Goal: Task Accomplishment & Management: Complete application form

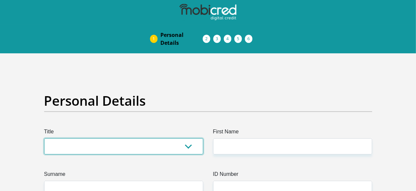
click at [138, 138] on select "Mr Ms Mrs Dr [PERSON_NAME]" at bounding box center [123, 146] width 159 height 16
click at [195, 138] on select "Mr Ms Mrs Dr [PERSON_NAME]" at bounding box center [123, 146] width 159 height 16
click at [190, 138] on select "Mr Ms Mrs Dr [PERSON_NAME]" at bounding box center [123, 146] width 159 height 16
select select "Mr"
click at [44, 138] on select "Mr Ms Mrs Dr [PERSON_NAME]" at bounding box center [123, 146] width 159 height 16
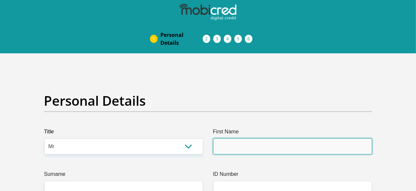
click at [227, 138] on input "First Name" at bounding box center [292, 146] width 159 height 16
type input "a"
type input "Ashtonlee"
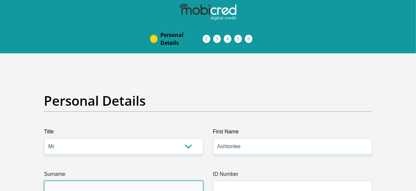
click at [187, 181] on input "Surname" at bounding box center [123, 189] width 159 height 16
click at [50, 181] on input "fransman" at bounding box center [123, 189] width 159 height 16
type input "Fransman"
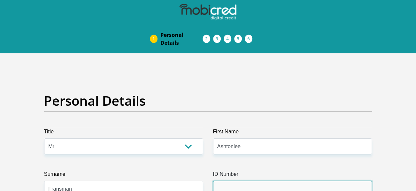
click at [291, 181] on input "ID Number" at bounding box center [292, 189] width 159 height 16
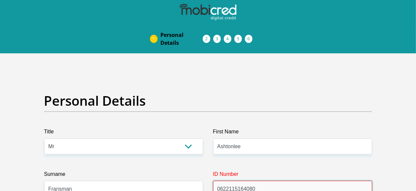
drag, startPoint x: 267, startPoint y: 164, endPoint x: 270, endPoint y: 167, distance: 3.7
click at [268, 181] on input "0622115164080" at bounding box center [292, 189] width 159 height 16
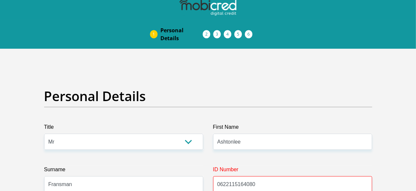
scroll to position [66, 0]
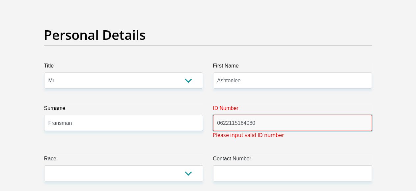
click at [234, 115] on input "0622115164080" at bounding box center [292, 123] width 159 height 16
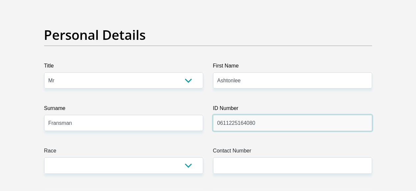
type input "0611225164080"
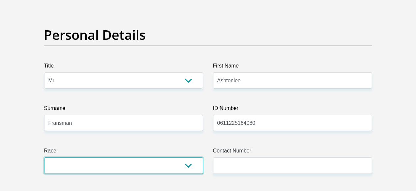
click at [180, 157] on select "Black Coloured Indian White Other" at bounding box center [123, 165] width 159 height 16
select select "2"
click at [44, 157] on select "Black Coloured Indian White Other" at bounding box center [123, 165] width 159 height 16
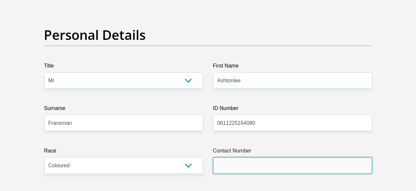
click at [228, 157] on input "Contact Number" at bounding box center [292, 165] width 159 height 16
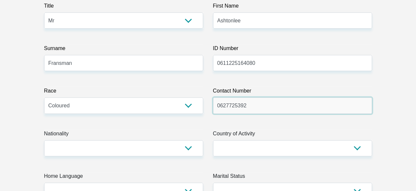
scroll to position [132, 0]
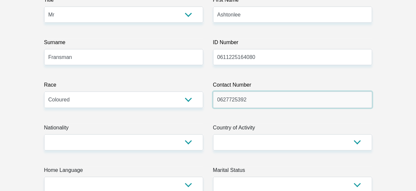
type input "0627725392"
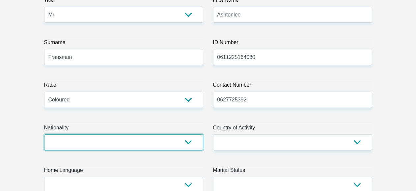
click at [174, 134] on select "[GEOGRAPHIC_DATA] [GEOGRAPHIC_DATA] [GEOGRAPHIC_DATA] [GEOGRAPHIC_DATA] [GEOGRA…" at bounding box center [123, 142] width 159 height 16
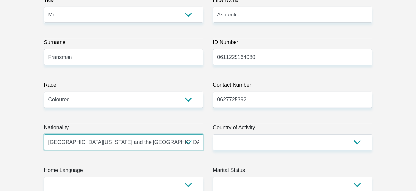
click at [44, 134] on select "[GEOGRAPHIC_DATA] [GEOGRAPHIC_DATA] [GEOGRAPHIC_DATA] [GEOGRAPHIC_DATA] [GEOGRA…" at bounding box center [123, 142] width 159 height 16
drag, startPoint x: 153, startPoint y: 116, endPoint x: 147, endPoint y: 114, distance: 6.5
click at [151, 134] on select "[GEOGRAPHIC_DATA] [GEOGRAPHIC_DATA] [GEOGRAPHIC_DATA] [GEOGRAPHIC_DATA] [GEOGRA…" at bounding box center [123, 142] width 159 height 16
select select "ZAF"
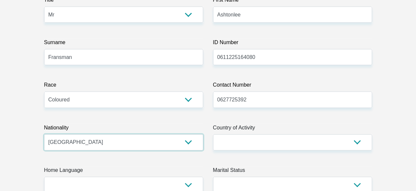
click at [44, 134] on select "[GEOGRAPHIC_DATA] [GEOGRAPHIC_DATA] [GEOGRAPHIC_DATA] [GEOGRAPHIC_DATA] [GEOGRA…" at bounding box center [123, 142] width 159 height 16
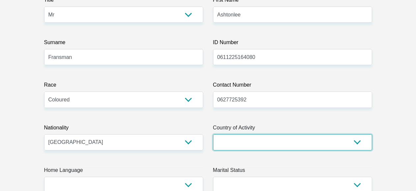
click at [221, 134] on select "[GEOGRAPHIC_DATA] [GEOGRAPHIC_DATA] [GEOGRAPHIC_DATA] [GEOGRAPHIC_DATA] [GEOGRA…" at bounding box center [292, 142] width 159 height 16
select select "ZAF"
click at [213, 134] on select "[GEOGRAPHIC_DATA] [GEOGRAPHIC_DATA] [GEOGRAPHIC_DATA] [GEOGRAPHIC_DATA] [GEOGRA…" at bounding box center [292, 142] width 159 height 16
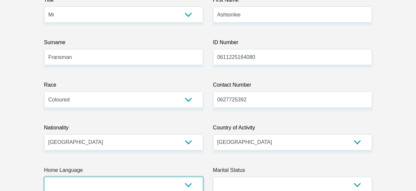
click at [111, 177] on select "Afrikaans English Sepedi South Ndebele Southern Sotho Swati Tsonga Tswana Venda…" at bounding box center [123, 185] width 159 height 16
select select "eng"
click at [44, 177] on select "Afrikaans English Sepedi South Ndebele Southern Sotho Swati Tsonga Tswana Venda…" at bounding box center [123, 185] width 159 height 16
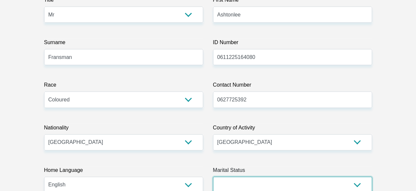
click at [218, 177] on select "Married ANC Single Divorced Widowed Married COP or Customary Law" at bounding box center [292, 185] width 159 height 16
select select "2"
click at [213, 177] on select "Married ANC Single Divorced Widowed Married COP or Customary Law" at bounding box center [292, 185] width 159 height 16
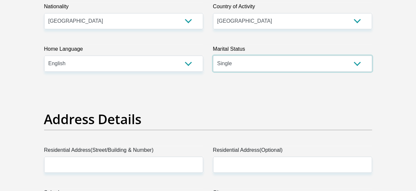
scroll to position [263, 0]
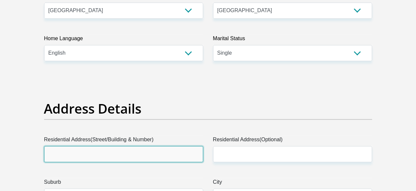
click at [102, 146] on input "Residential Address(Street/Building & Number)" at bounding box center [123, 154] width 159 height 16
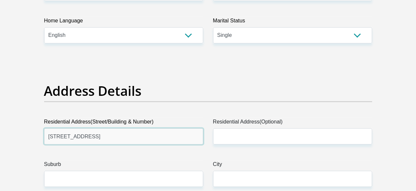
scroll to position [296, 0]
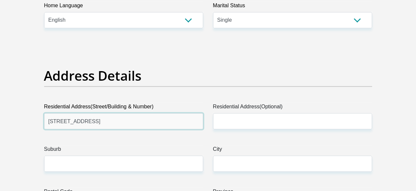
type input "[STREET_ADDRESS]"
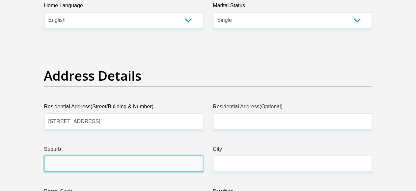
click at [123, 156] on input "Suburb" at bounding box center [123, 164] width 159 height 16
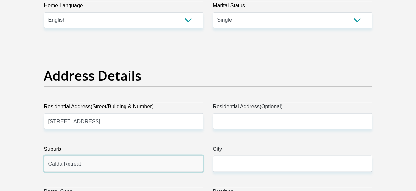
type input "Cafda Retreat"
click at [228, 145] on div "City" at bounding box center [292, 158] width 159 height 27
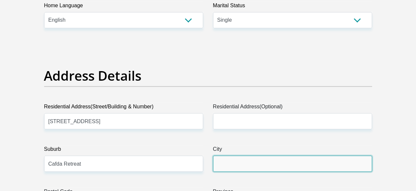
click at [228, 156] on input "City" at bounding box center [292, 164] width 159 height 16
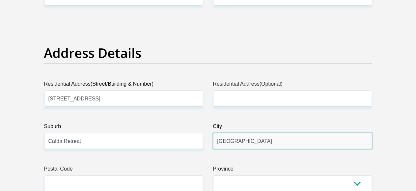
scroll to position [329, 0]
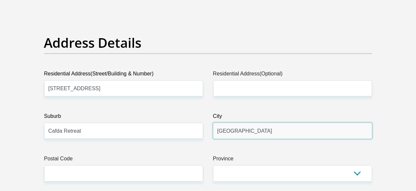
type input "[GEOGRAPHIC_DATA]"
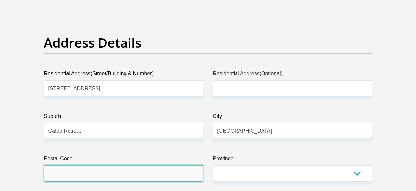
click at [181, 165] on input "Postal Code" at bounding box center [123, 173] width 159 height 16
type input "7945"
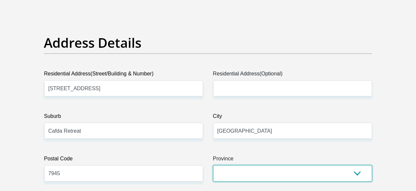
click at [225, 165] on select "Eastern Cape Free State [GEOGRAPHIC_DATA] [GEOGRAPHIC_DATA][DATE] [GEOGRAPHIC_D…" at bounding box center [292, 173] width 159 height 16
select select "Western Cape"
click at [213, 165] on select "Eastern Cape Free State [GEOGRAPHIC_DATA] [GEOGRAPHIC_DATA][DATE] [GEOGRAPHIC_D…" at bounding box center [292, 173] width 159 height 16
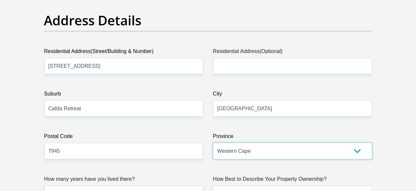
scroll to position [362, 0]
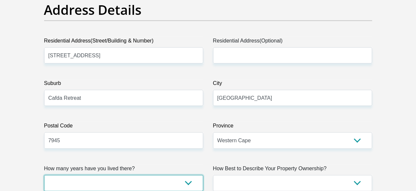
click at [148, 175] on select "less than 1 year 1-3 years 3-5 years 5+ years" at bounding box center [123, 183] width 159 height 16
click at [135, 175] on select "less than 1 year 1-3 years 3-5 years 5+ years" at bounding box center [123, 183] width 159 height 16
select select "5"
click at [44, 175] on select "less than 1 year 1-3 years 3-5 years 5+ years" at bounding box center [123, 183] width 159 height 16
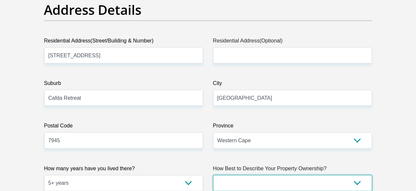
click at [221, 175] on select "Owned Rented Family Owned Company Dwelling" at bounding box center [292, 183] width 159 height 16
select select "Rented"
click at [213, 175] on select "Owned Rented Family Owned Company Dwelling" at bounding box center [292, 183] width 159 height 16
drag, startPoint x: 209, startPoint y: 147, endPoint x: 200, endPoint y: 151, distance: 9.4
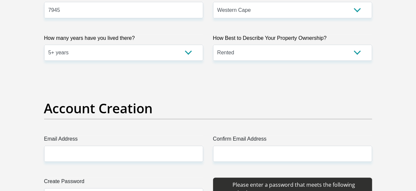
scroll to position [494, 0]
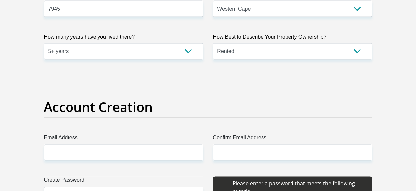
click at [156, 104] on div "Account Creation" at bounding box center [208, 116] width 338 height 35
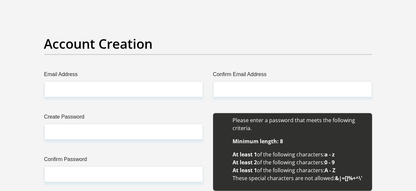
scroll to position [560, 0]
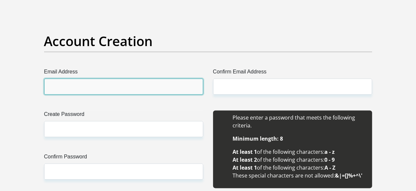
click at [168, 79] on input "Email Address" at bounding box center [123, 87] width 159 height 16
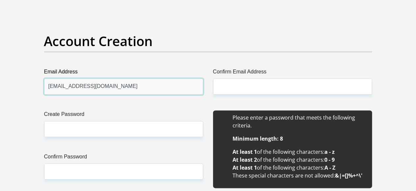
type input "[EMAIL_ADDRESS][DOMAIN_NAME]"
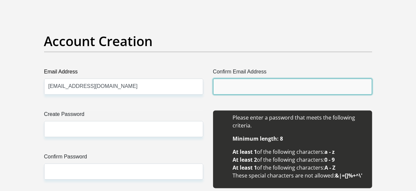
click at [216, 79] on input "Confirm Email Address" at bounding box center [292, 87] width 159 height 16
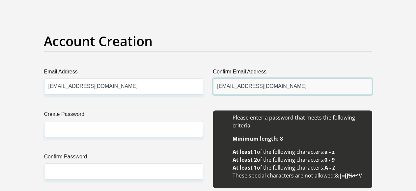
type input "[EMAIL_ADDRESS][DOMAIN_NAME]"
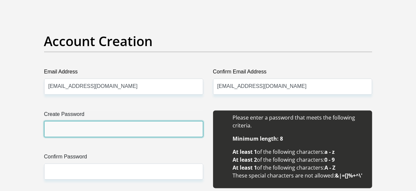
click at [138, 121] on input "Create Password" at bounding box center [123, 129] width 159 height 16
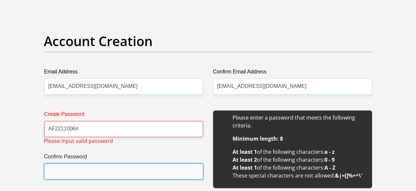
click at [149, 164] on input "Confirm Password" at bounding box center [123, 172] width 159 height 16
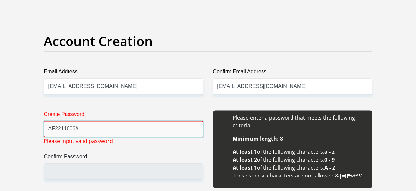
click at [144, 121] on input "AF2211006#" at bounding box center [123, 129] width 159 height 16
type input "A"
type input "a"
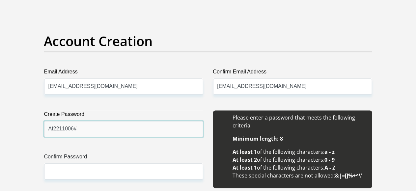
type input "Af2211006#"
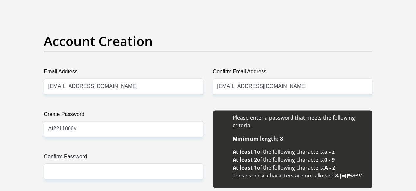
drag, startPoint x: 165, startPoint y: 155, endPoint x: 161, endPoint y: 152, distance: 4.9
click at [164, 154] on div "Create Password Af2211006# Please input valid password Confirm Password" at bounding box center [123, 153] width 169 height 85
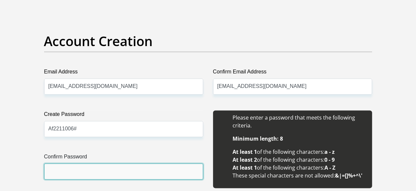
click at [159, 164] on input "Confirm Password" at bounding box center [123, 172] width 159 height 16
click at [129, 164] on input "Confirm Password" at bounding box center [123, 172] width 159 height 16
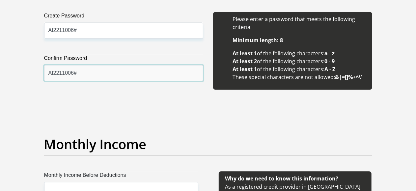
scroll to position [692, 0]
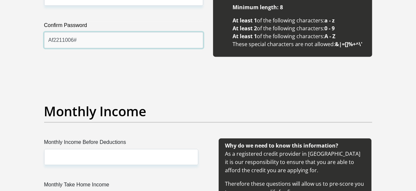
type input "Af2211006#"
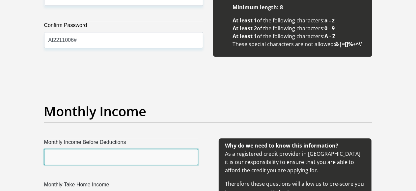
click at [126, 149] on input "Monthly Income Before Deductions" at bounding box center [121, 157] width 154 height 16
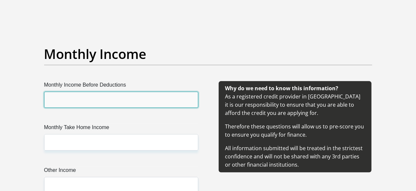
scroll to position [725, 0]
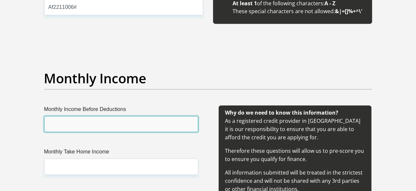
drag, startPoint x: 123, startPoint y: 101, endPoint x: 118, endPoint y: 97, distance: 5.9
click at [118, 116] on input "Monthly Income Before Deductions" at bounding box center [121, 124] width 154 height 16
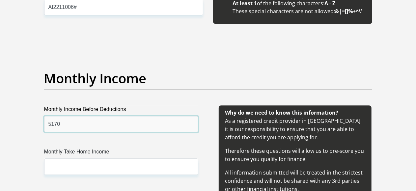
type input "5170"
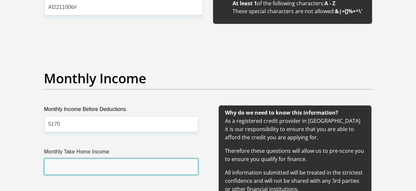
click at [100, 158] on input "Monthly Take Home Income" at bounding box center [121, 166] width 154 height 16
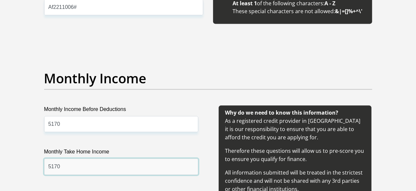
type input "5170"
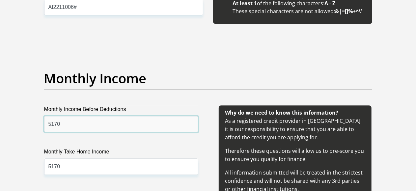
click at [76, 116] on input "5170" at bounding box center [121, 124] width 154 height 16
type input "5226.62"
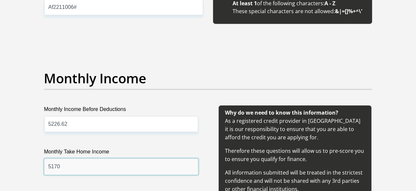
click at [98, 158] on input "5170" at bounding box center [121, 166] width 154 height 16
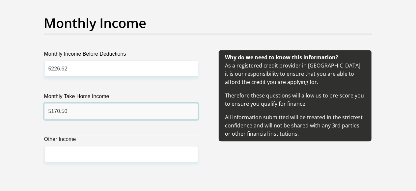
scroll to position [790, 0]
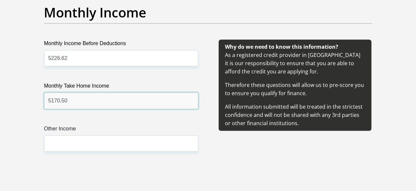
type input "5170.50"
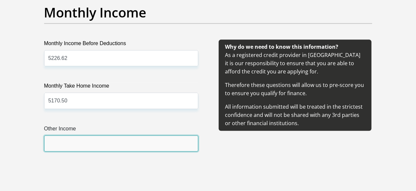
click at [116, 135] on input "Other Income" at bounding box center [121, 143] width 154 height 16
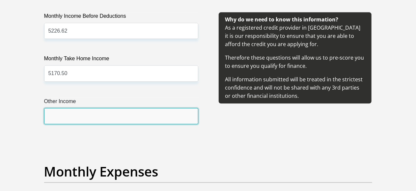
scroll to position [889, 0]
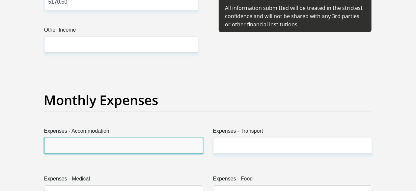
click at [123, 138] on input "Expenses - Accommodation" at bounding box center [123, 146] width 159 height 16
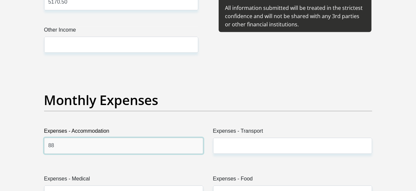
type input "8"
type input "0"
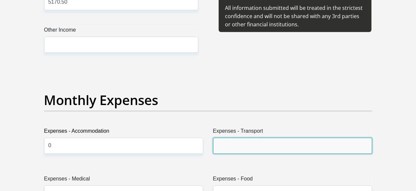
click at [290, 138] on input "Expenses - Transport" at bounding box center [292, 146] width 159 height 16
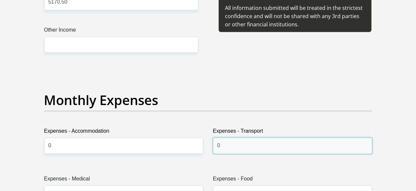
type input "0"
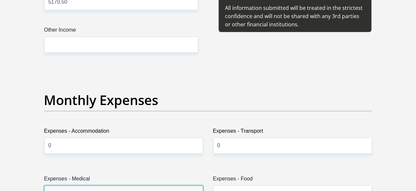
click at [151, 185] on input "Expenses - Medical" at bounding box center [123, 193] width 159 height 16
type input "0"
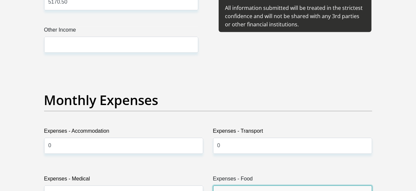
click at [262, 185] on input "Expenses - Food" at bounding box center [292, 193] width 159 height 16
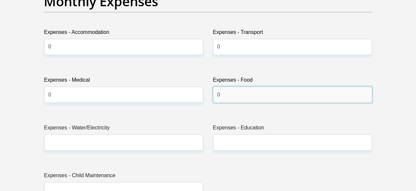
type input "0"
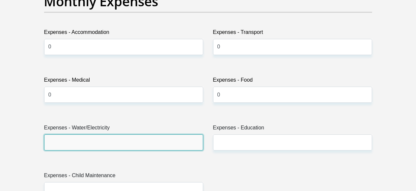
click at [175, 134] on input "Expenses - Water/Electricity" at bounding box center [123, 142] width 159 height 16
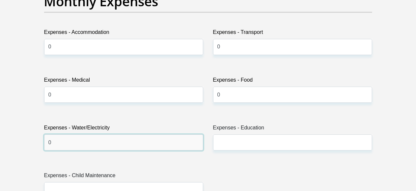
type input "0"
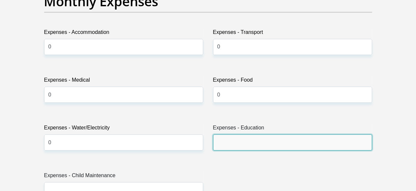
click at [234, 134] on input "Expenses - Education" at bounding box center [292, 142] width 159 height 16
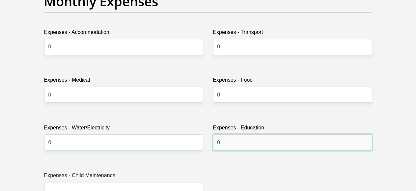
type input "0"
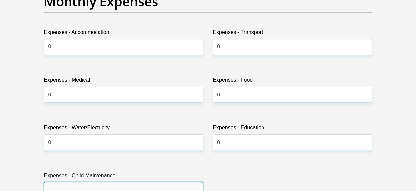
drag, startPoint x: 183, startPoint y: 166, endPoint x: 179, endPoint y: 173, distance: 8.9
click at [182, 182] on input "Expenses - Child Maintenance" at bounding box center [123, 190] width 159 height 16
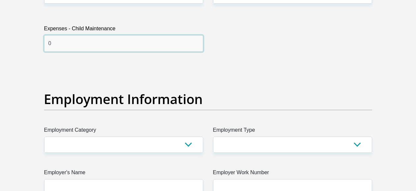
scroll to position [1153, 0]
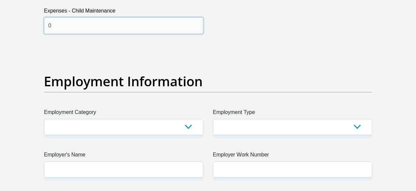
type input "0"
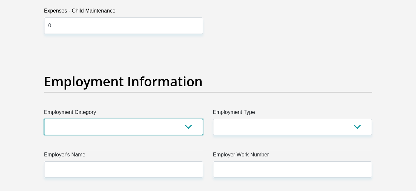
click at [152, 119] on select "AGRICULTURE ALCOHOL & TOBACCO CONSTRUCTION MATERIALS METALLURGY EQUIPMENT FOR R…" at bounding box center [123, 127] width 159 height 16
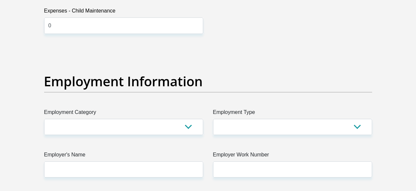
drag, startPoint x: 91, startPoint y: 119, endPoint x: 95, endPoint y: 112, distance: 8.1
click at [92, 115] on div "Title Mr Ms Mrs Dr [PERSON_NAME] First Name Ashtonlee Surname [PERSON_NAME] ID …" at bounding box center [208, 46] width 338 height 2143
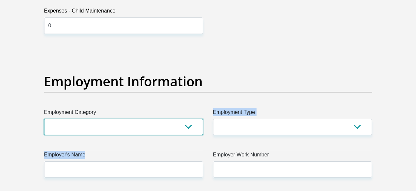
click at [101, 119] on select "AGRICULTURE ALCOHOL & TOBACCO CONSTRUCTION MATERIALS METALLURGY EQUIPMENT FOR R…" at bounding box center [123, 127] width 159 height 16
select select "53"
click at [44, 119] on select "AGRICULTURE ALCOHOL & TOBACCO CONSTRUCTION MATERIALS METALLURGY EQUIPMENT FOR R…" at bounding box center [123, 127] width 159 height 16
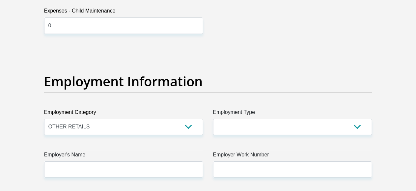
click at [149, 74] on div "Employment Information" at bounding box center [208, 90] width 338 height 35
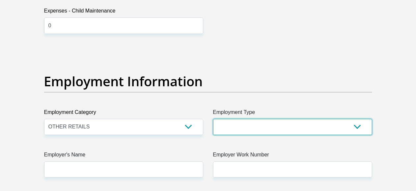
click at [247, 119] on select "College/Lecturer Craft Seller Creative Driver Executive Farmer Forces - Non Com…" at bounding box center [292, 127] width 159 height 16
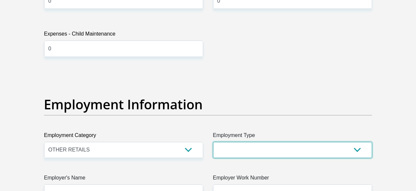
scroll to position [1120, 0]
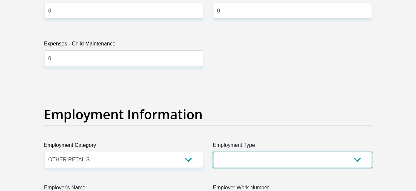
drag, startPoint x: 222, startPoint y: 130, endPoint x: 225, endPoint y: 126, distance: 5.5
click at [225, 152] on select "College/Lecturer Craft Seller Creative Driver Executive Farmer Forces - Non Com…" at bounding box center [292, 160] width 159 height 16
select select "Unknown/Other"
click at [213, 152] on select "College/Lecturer Craft Seller Creative Driver Executive Farmer Forces - Non Com…" at bounding box center [292, 160] width 159 height 16
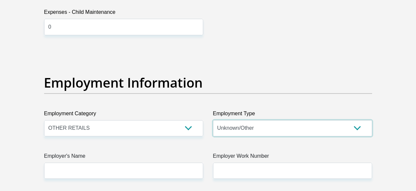
scroll to position [1186, 0]
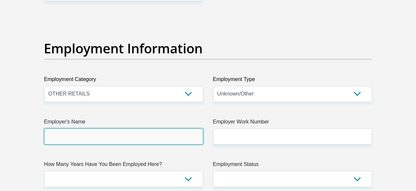
click at [125, 128] on input "Employer's Name" at bounding box center [123, 136] width 159 height 16
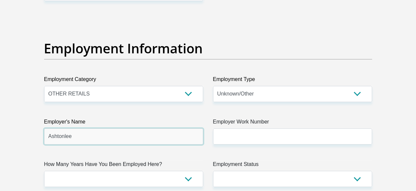
type input "Ashtonlee"
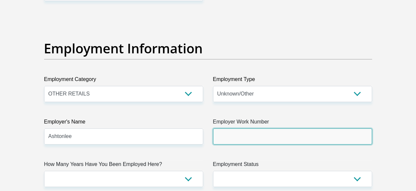
click at [217, 128] on input "Employer Work Number" at bounding box center [292, 136] width 159 height 16
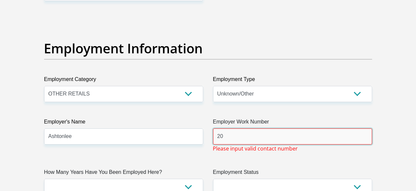
type input "2"
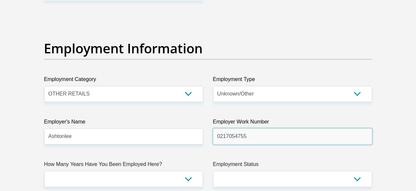
type input "0217054755"
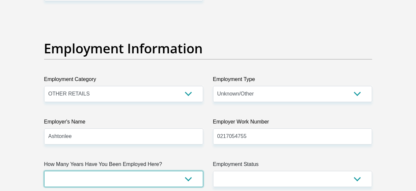
click at [129, 171] on select "less than 1 year 1-3 years 3-5 years 5+ years" at bounding box center [123, 179] width 159 height 16
select select "6"
click at [44, 171] on select "less than 1 year 1-3 years 3-5 years 5+ years" at bounding box center [123, 179] width 159 height 16
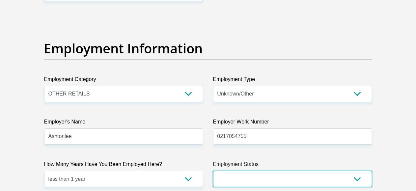
click at [227, 171] on select "Permanent/Full-time Part-time/Casual [DEMOGRAPHIC_DATA] Worker Self-Employed Ho…" at bounding box center [292, 179] width 159 height 16
select select "1"
click at [213, 171] on select "Permanent/Full-time Part-time/Casual [DEMOGRAPHIC_DATA] Worker Self-Employed Ho…" at bounding box center [292, 179] width 159 height 16
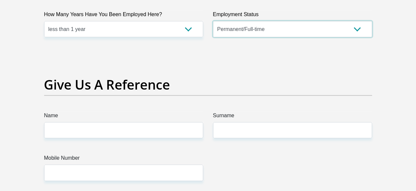
scroll to position [1350, 0]
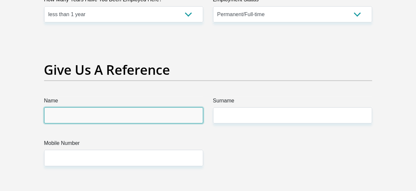
click at [123, 107] on input "Name" at bounding box center [123, 115] width 159 height 16
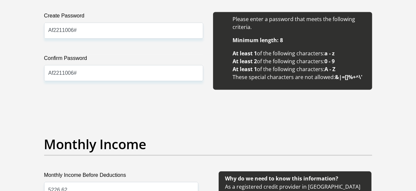
scroll to position [527, 0]
